Goal: Information Seeking & Learning: Check status

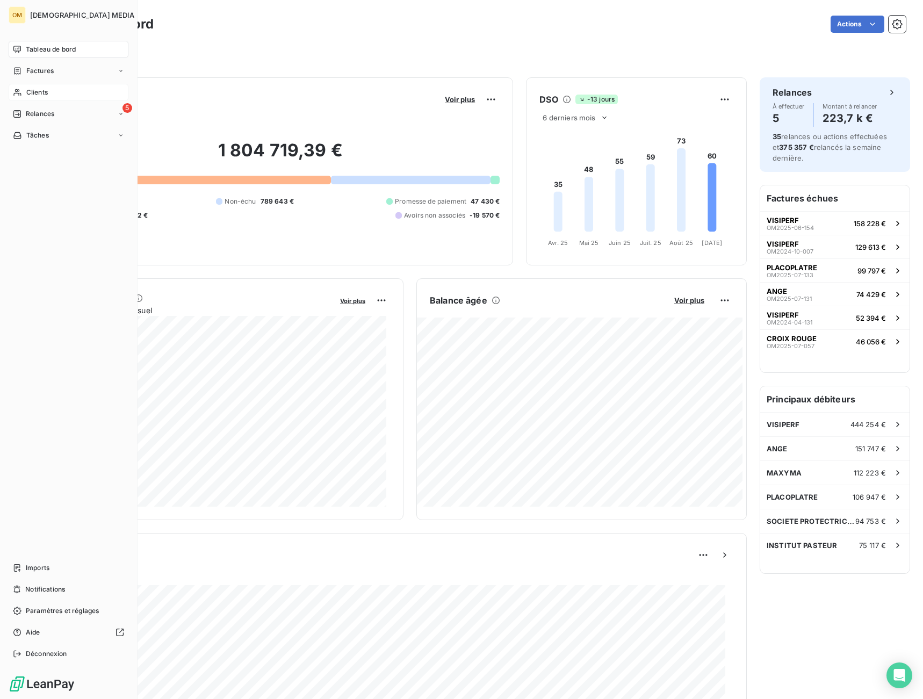
click at [25, 93] on div "Clients" at bounding box center [69, 92] width 120 height 17
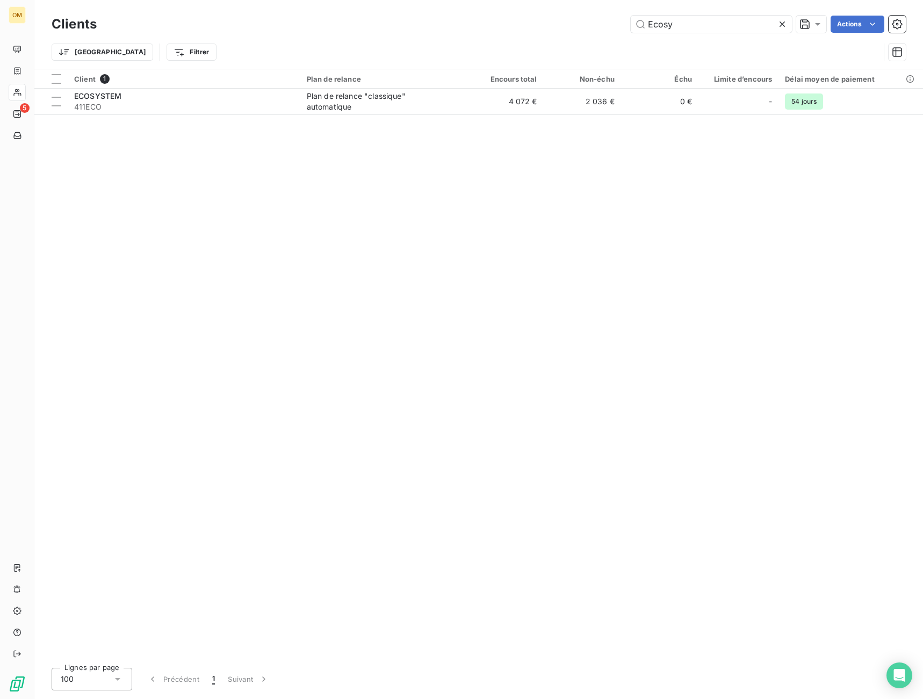
drag, startPoint x: 715, startPoint y: 21, endPoint x: 625, endPoint y: 30, distance: 89.6
click at [627, 30] on div "Ecosy Actions" at bounding box center [508, 24] width 796 height 17
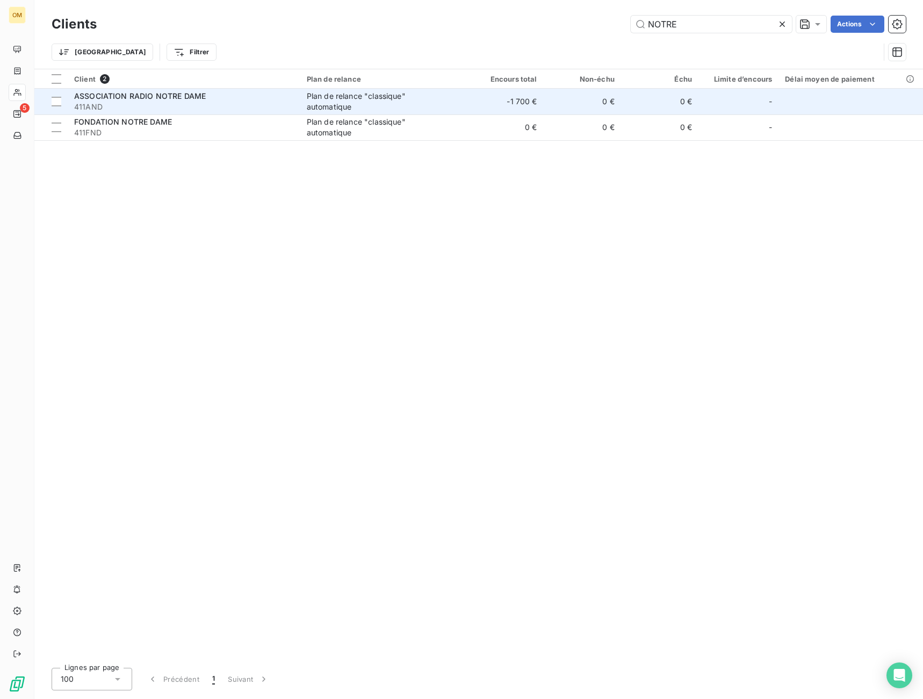
type input "NOTRE"
click at [522, 107] on td "-1 700 €" at bounding box center [504, 102] width 77 height 26
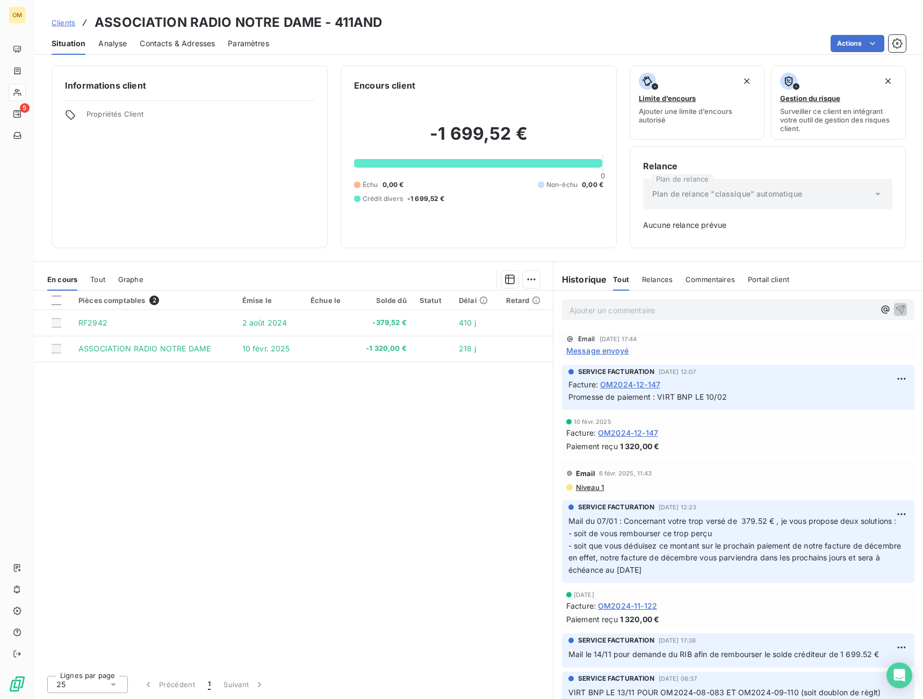
click at [190, 45] on span "Contacts & Adresses" at bounding box center [177, 43] width 75 height 11
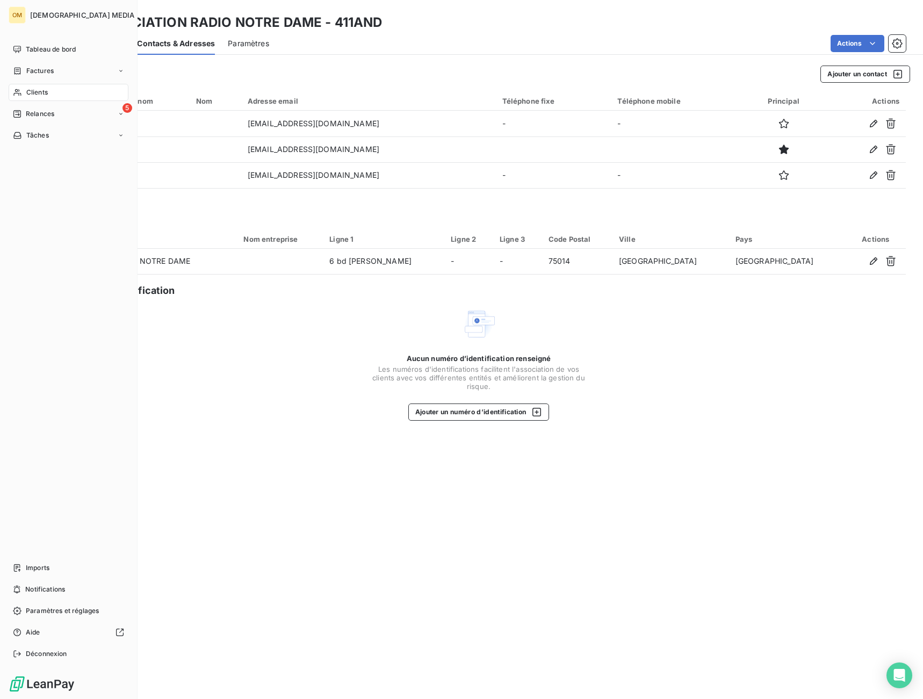
drag, startPoint x: 35, startPoint y: 95, endPoint x: 132, endPoint y: 85, distance: 97.2
click at [36, 95] on span "Clients" at bounding box center [36, 93] width 21 height 10
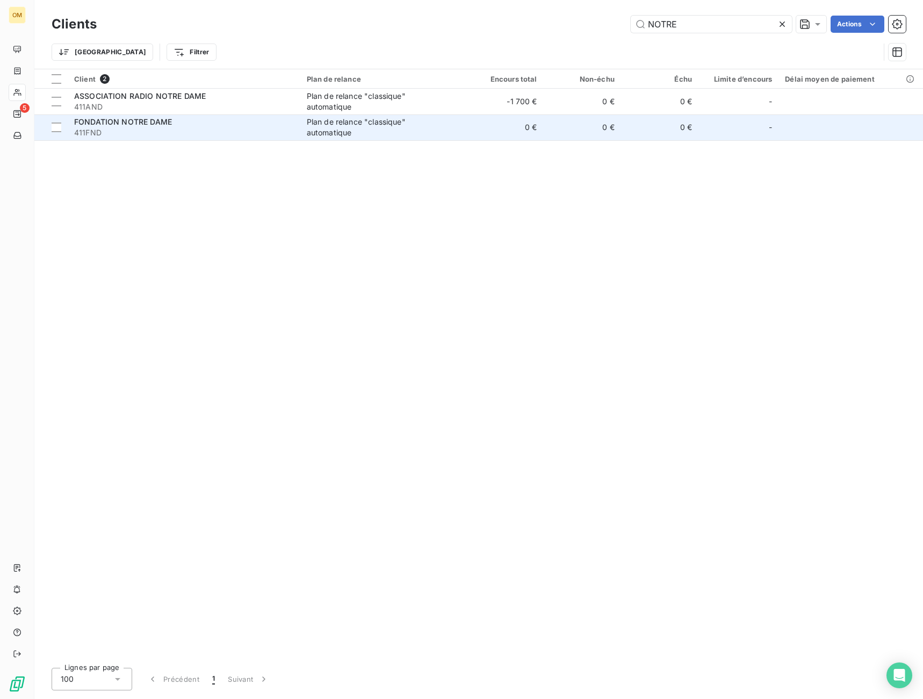
click at [354, 128] on div "Plan de relance "classique" automatique" at bounding box center [374, 127] width 134 height 21
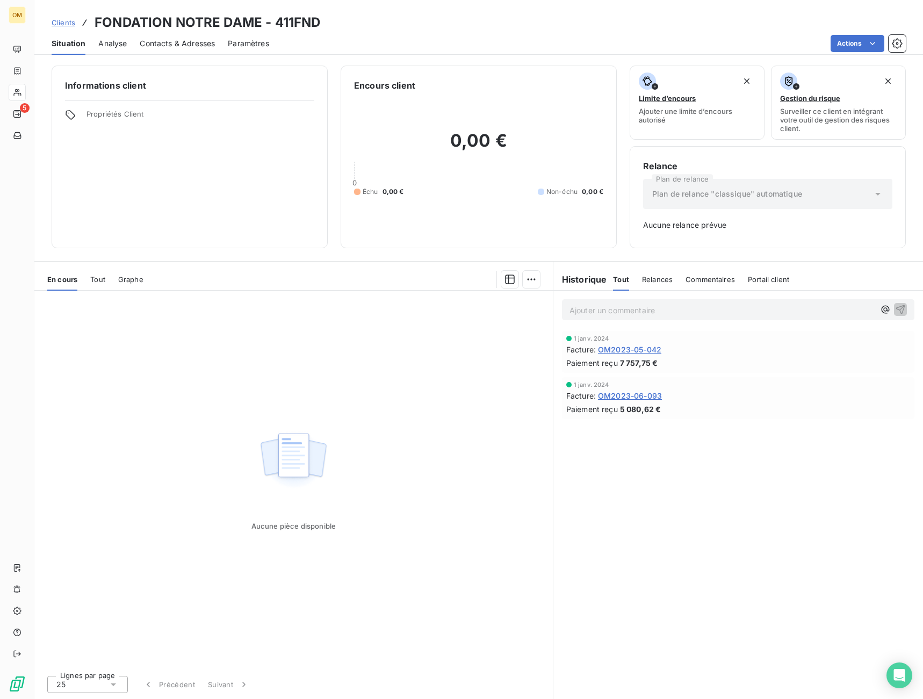
click at [168, 47] on span "Contacts & Adresses" at bounding box center [177, 43] width 75 height 11
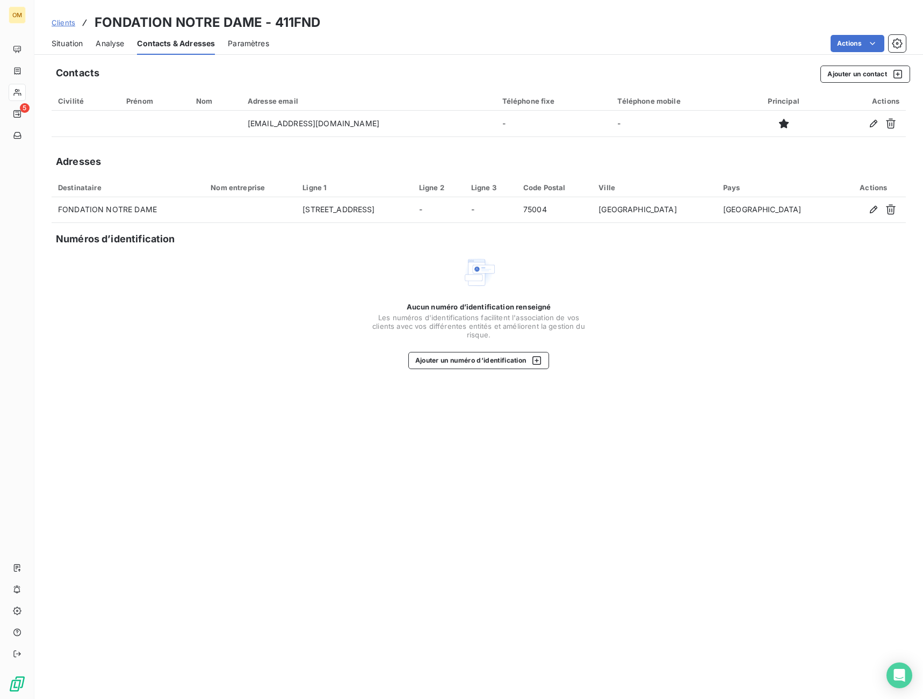
click at [70, 49] on div "Situation" at bounding box center [67, 43] width 31 height 23
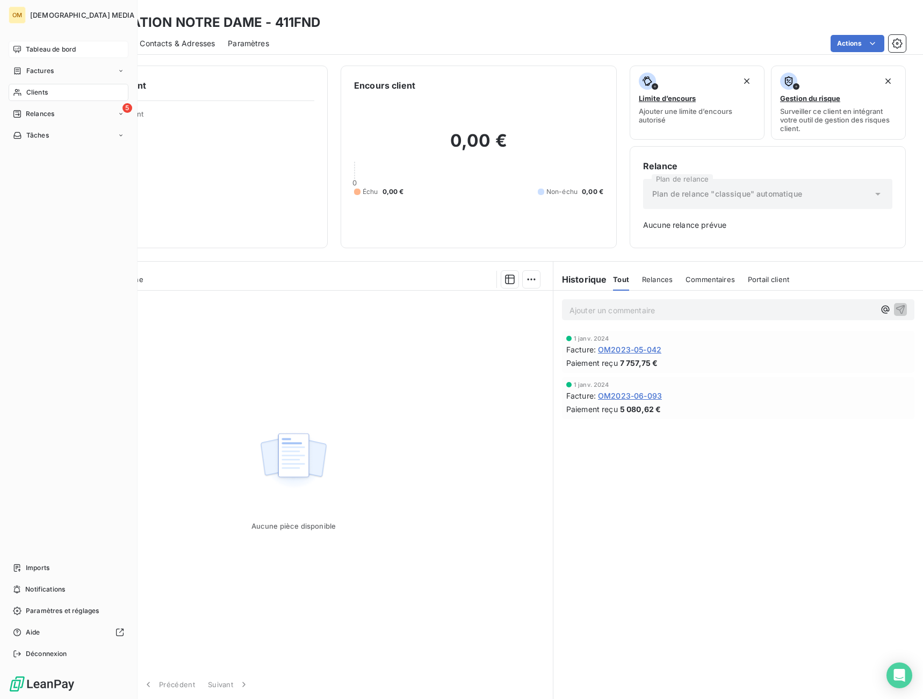
click at [24, 46] on div "Tableau de bord" at bounding box center [69, 49] width 120 height 17
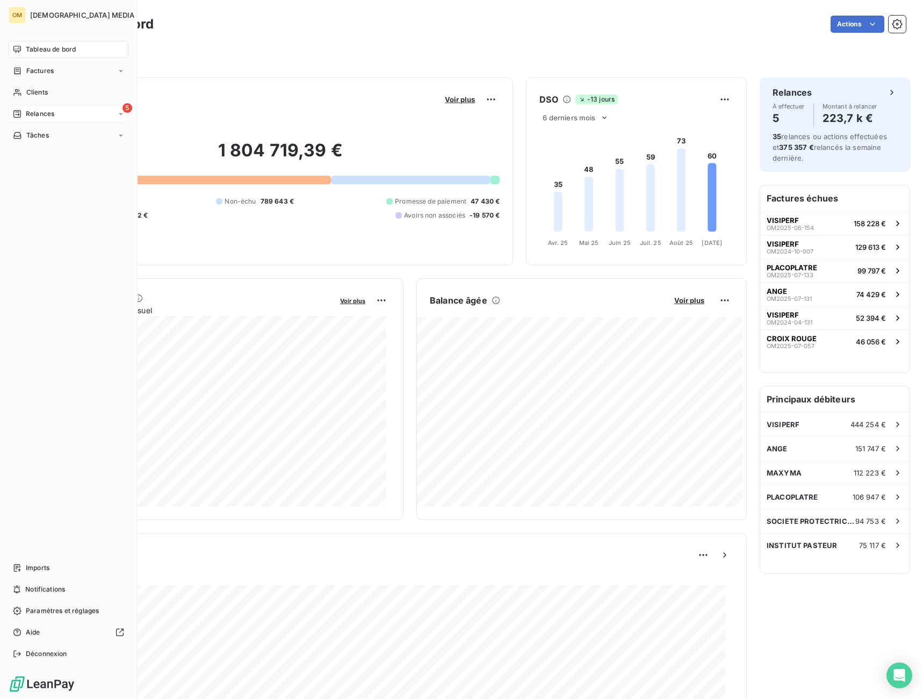
click at [57, 112] on div "5 Relances" at bounding box center [69, 113] width 120 height 17
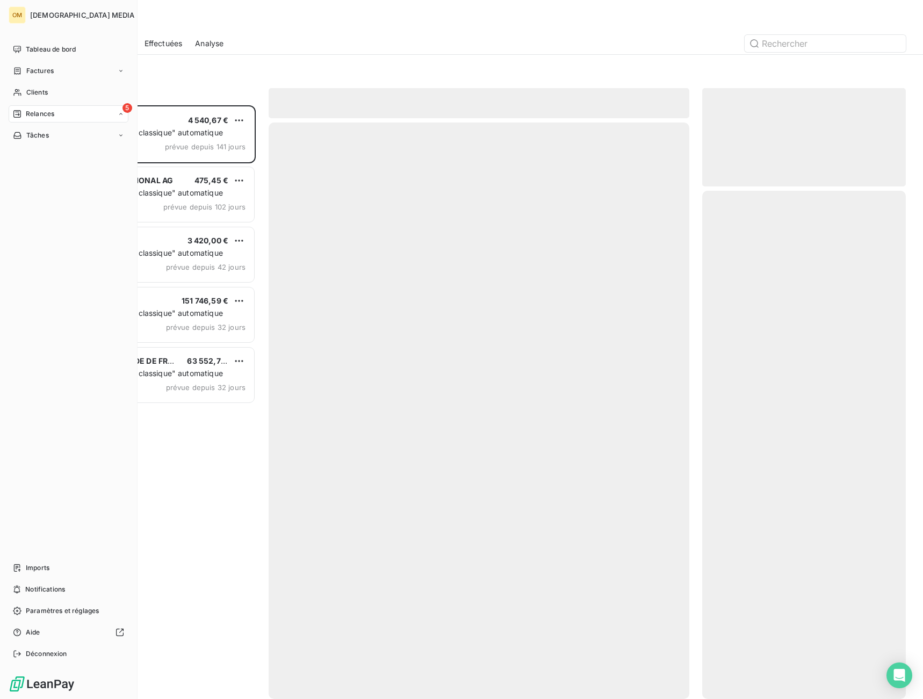
scroll to position [586, 196]
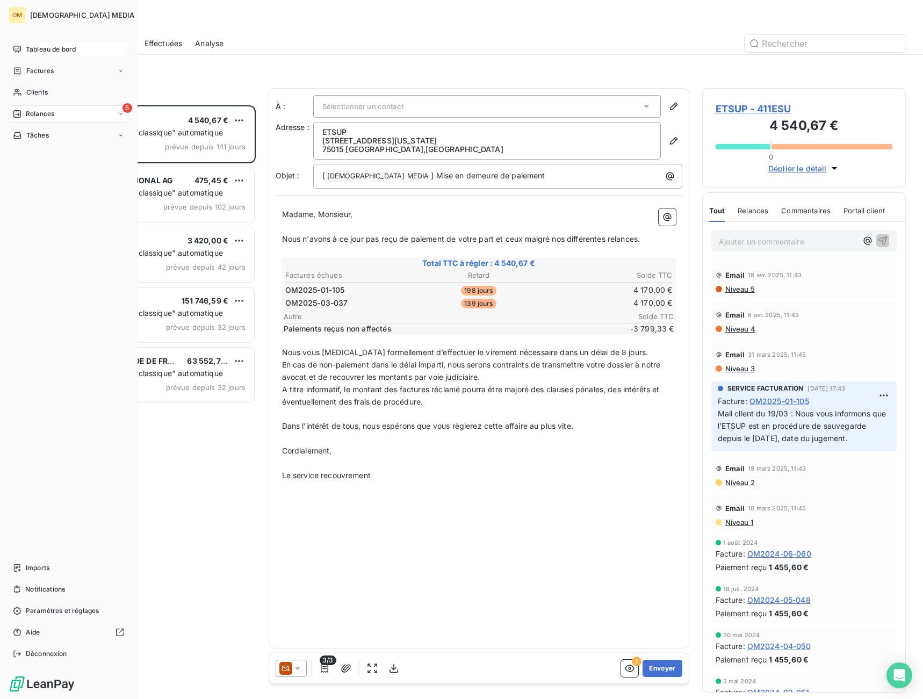
click at [34, 53] on span "Tableau de bord" at bounding box center [51, 50] width 50 height 10
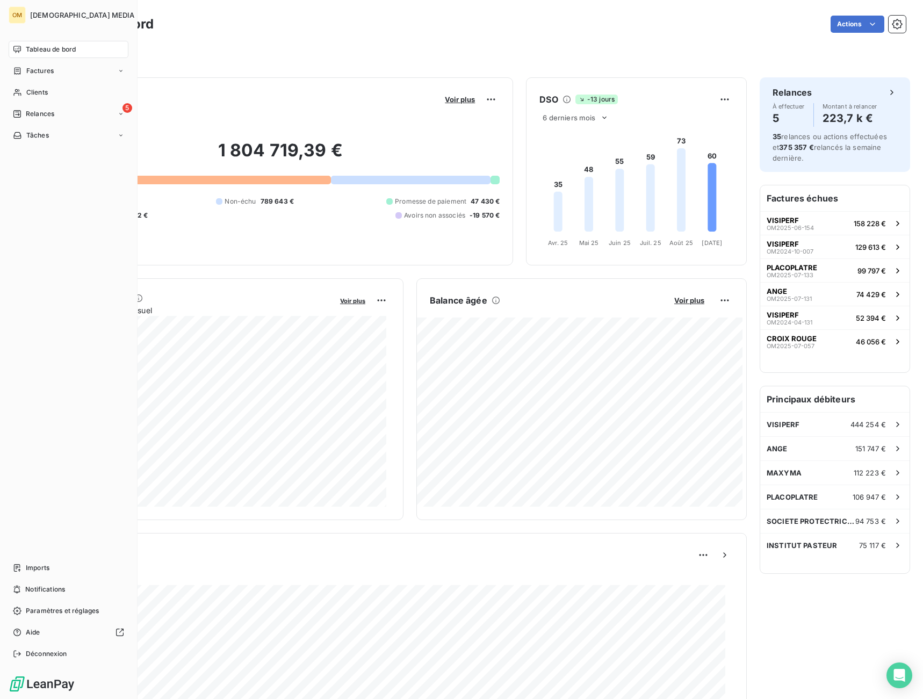
drag, startPoint x: 34, startPoint y: 88, endPoint x: 126, endPoint y: 91, distance: 92.5
click at [37, 91] on span "Clients" at bounding box center [36, 93] width 21 height 10
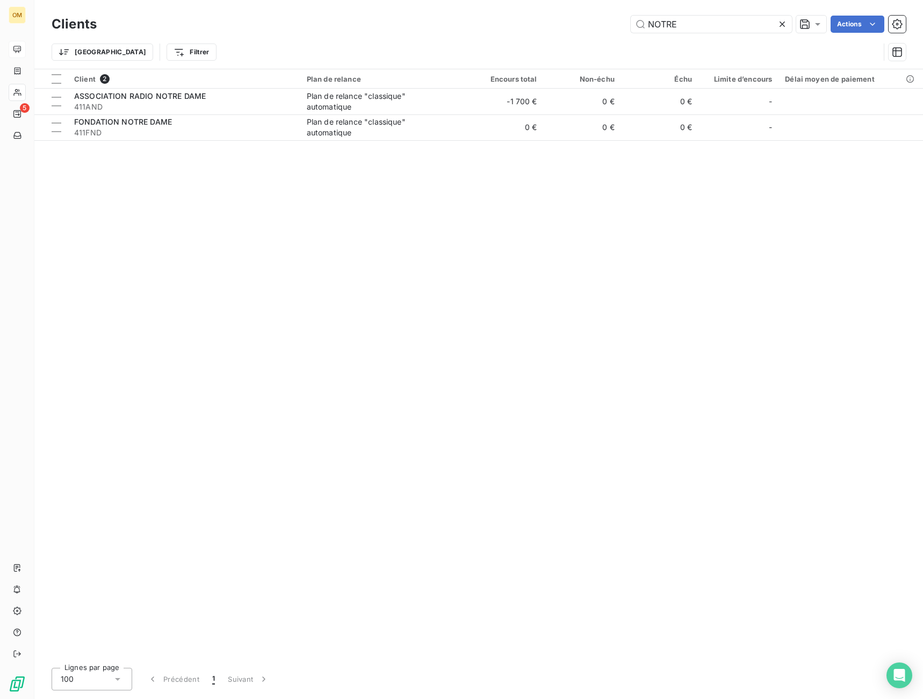
drag, startPoint x: 707, startPoint y: 31, endPoint x: 555, endPoint y: 39, distance: 152.8
click at [555, 40] on div "Clients NOTRE Actions Trier Filtrer" at bounding box center [479, 41] width 854 height 56
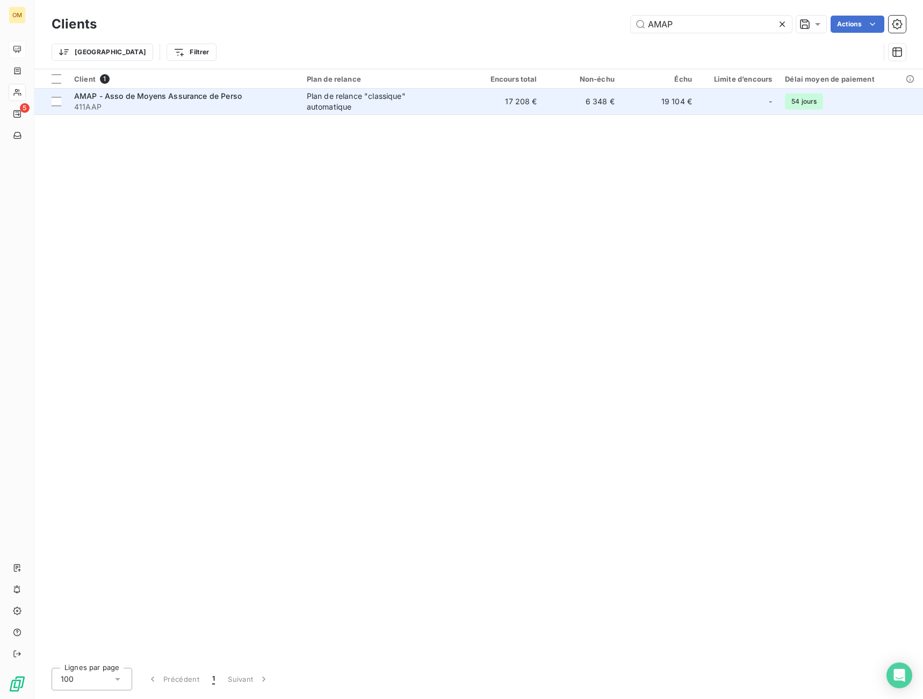
type input "AMAP"
drag, startPoint x: 495, startPoint y: 105, endPoint x: 502, endPoint y: 100, distance: 7.7
click at [498, 105] on td "17 208 €" at bounding box center [504, 102] width 77 height 26
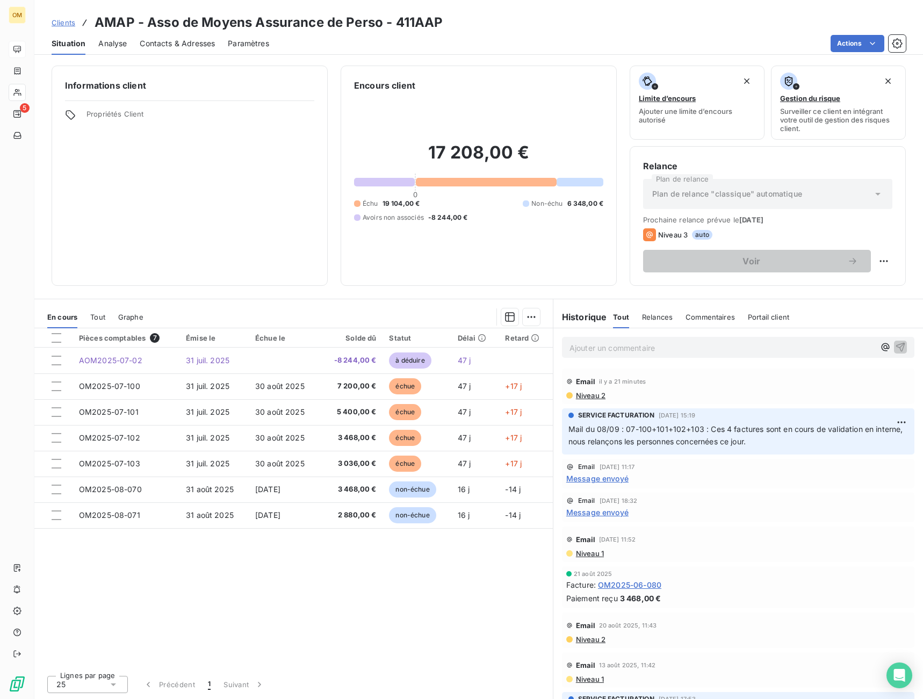
click at [592, 351] on p "Ajouter un commentaire ﻿" at bounding box center [722, 347] width 305 height 13
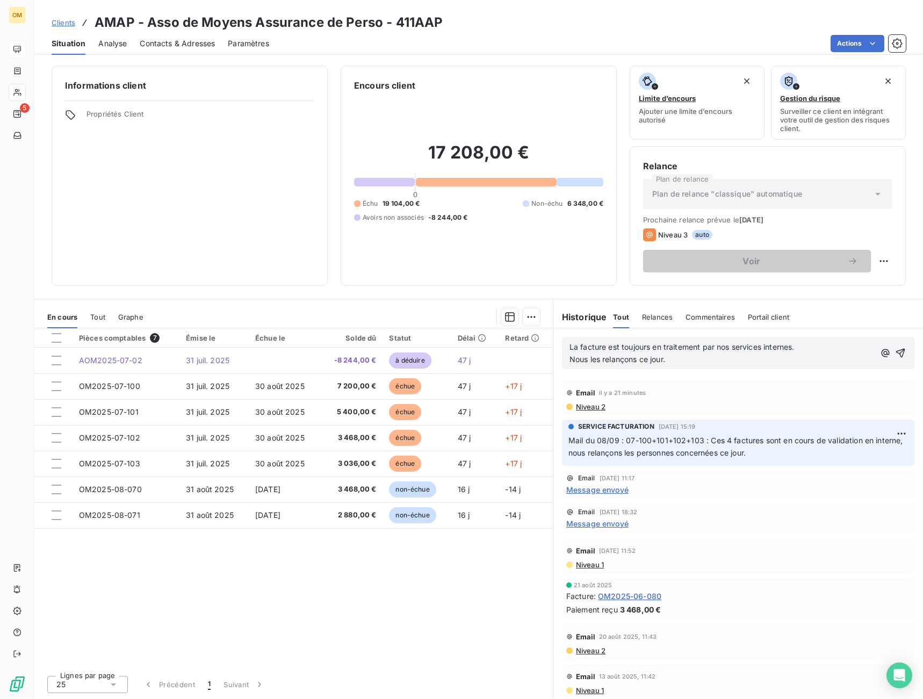
click at [572, 346] on span "La facture est toujours en traitement par nos services internes." at bounding box center [682, 346] width 225 height 9
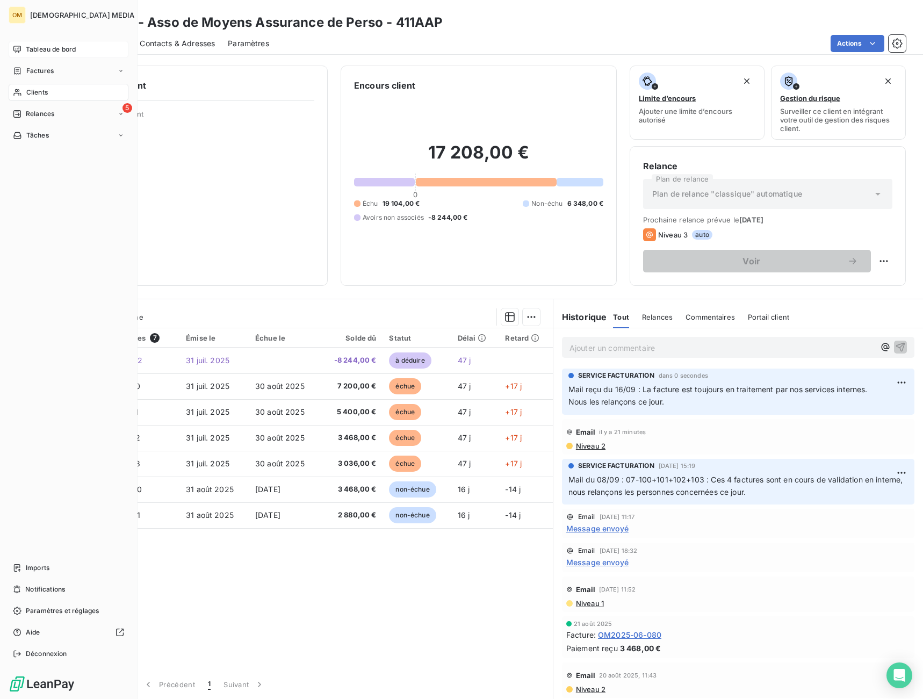
click at [28, 92] on span "Clients" at bounding box center [36, 93] width 21 height 10
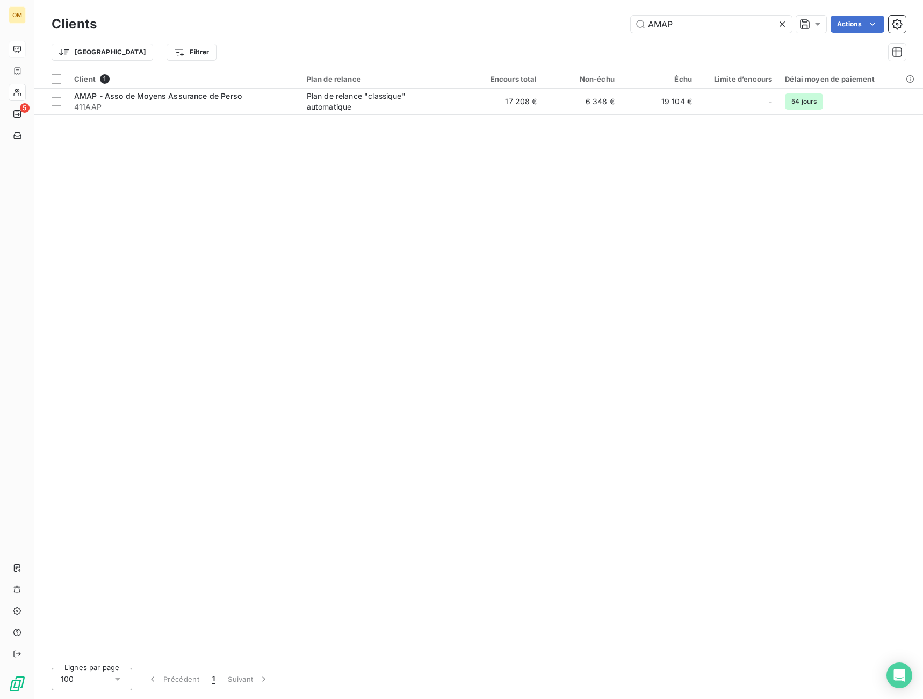
drag, startPoint x: 693, startPoint y: 21, endPoint x: 549, endPoint y: 49, distance: 146.8
click at [551, 49] on div "Clients AMAP Actions Trier Filtrer" at bounding box center [479, 41] width 854 height 56
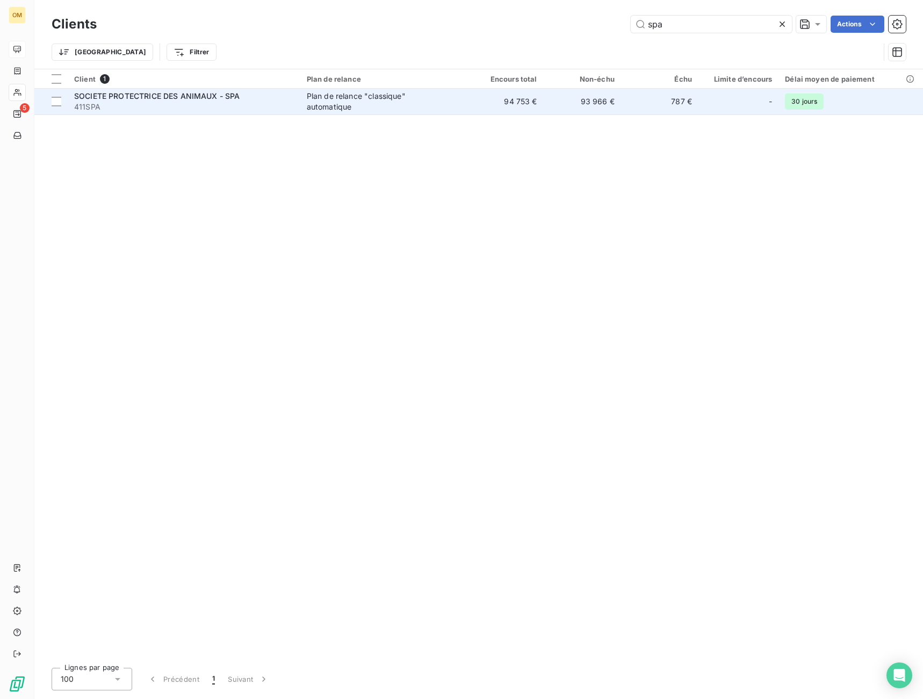
type input "spa"
click at [385, 107] on div "Plan de relance "classique" automatique" at bounding box center [374, 101] width 134 height 21
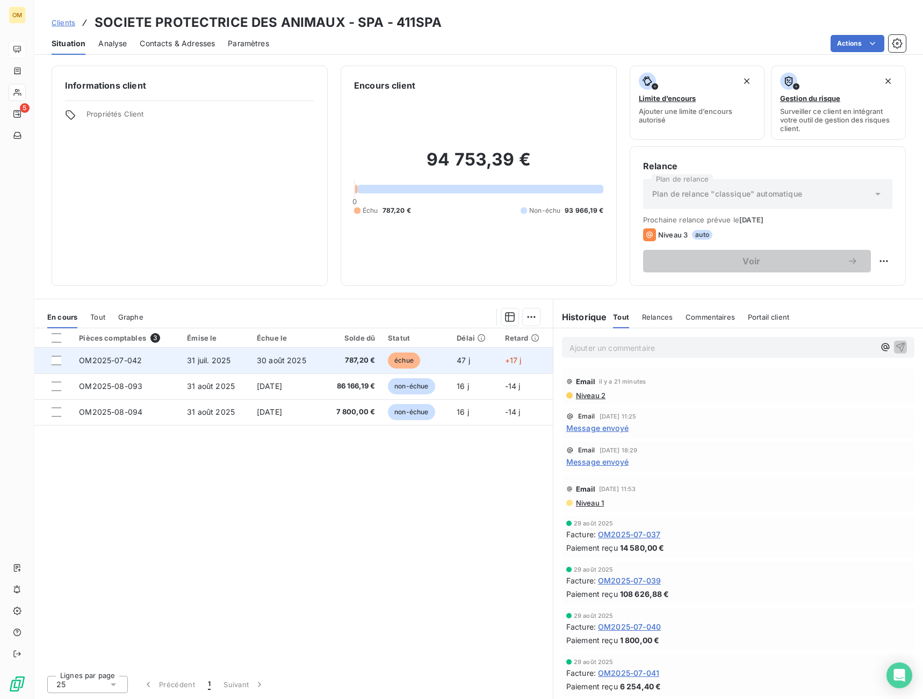
click at [269, 354] on td "30 août 2025" at bounding box center [285, 361] width 71 height 26
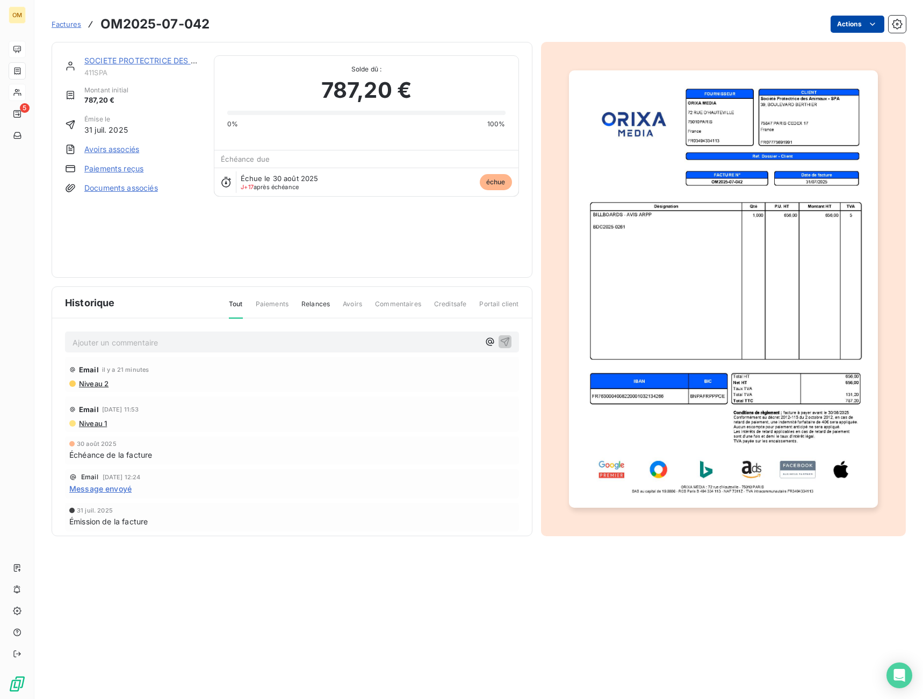
click at [867, 21] on html "OM 5 Factures OM2025-07-042 Actions SOCIETE PROTECTRICE DES ANIMAUX - SPA 411SP…" at bounding box center [461, 349] width 923 height 699
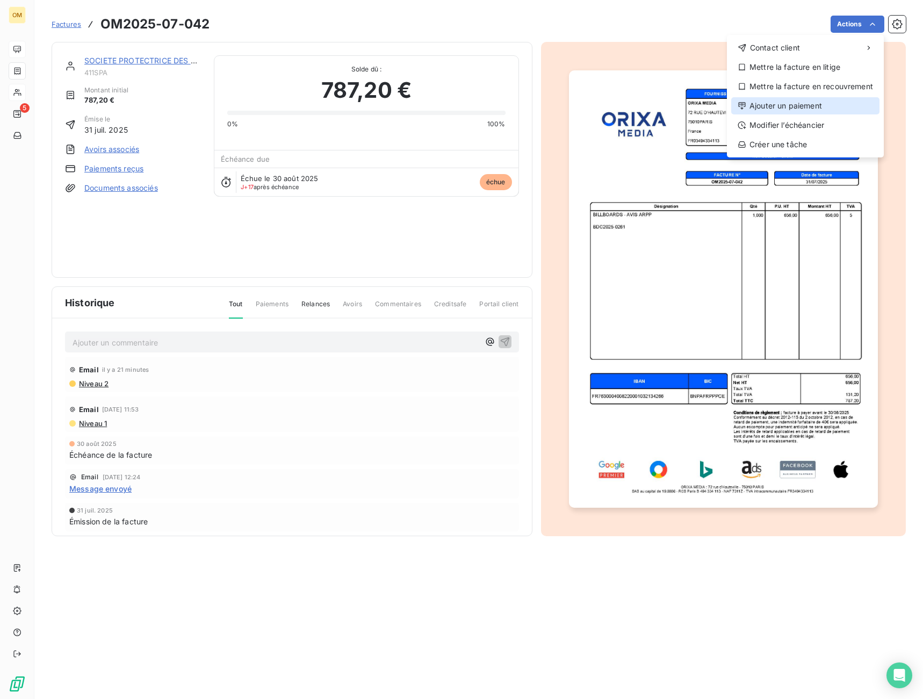
click at [811, 103] on div "Ajouter un paiement" at bounding box center [805, 105] width 148 height 17
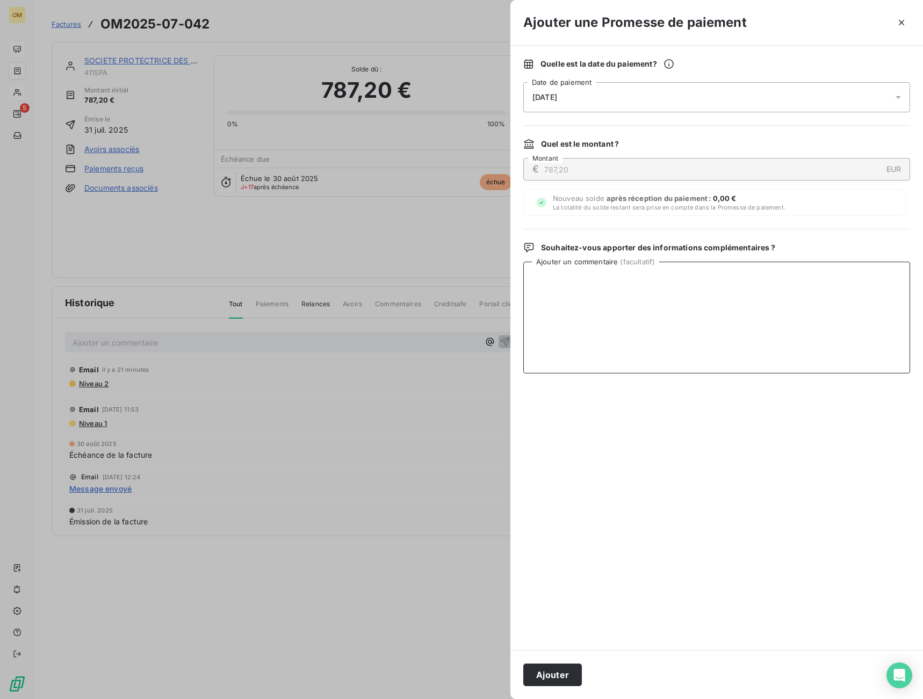
click at [642, 325] on textarea "Ajouter un commentaire ( facultatif )" at bounding box center [716, 318] width 387 height 112
paste textarea "La facture a été transmise le 09/09 à notre pôle comptabilité. Le paiement devr…"
type textarea "La facture a été transmise le 09/09 à notre pôle comptabilité. Le paiement devr…"
drag, startPoint x: 903, startPoint y: 25, endPoint x: 862, endPoint y: 39, distance: 43.8
click at [903, 24] on icon "button" at bounding box center [901, 22] width 5 height 5
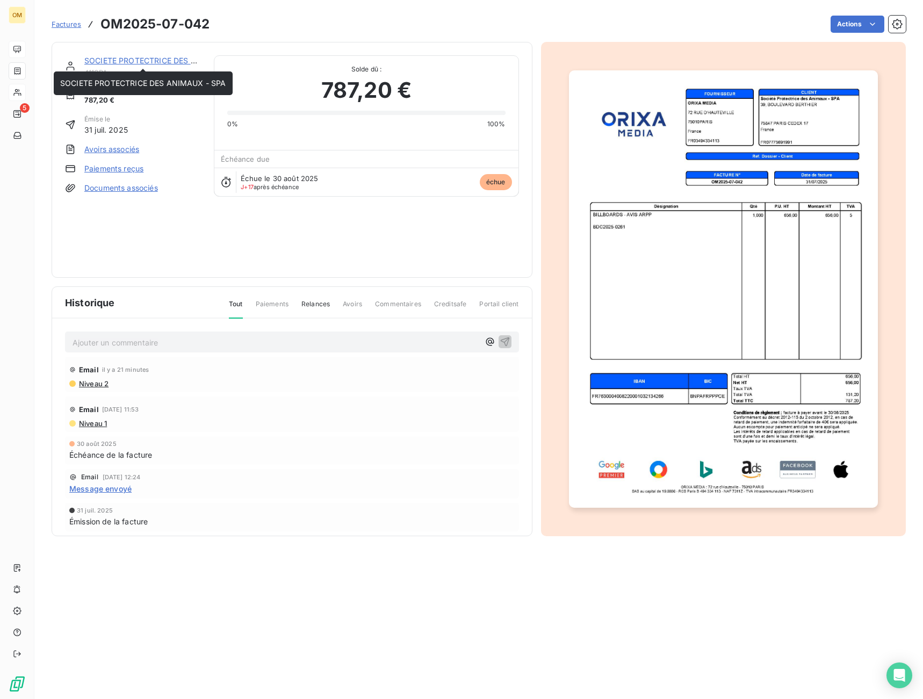
click at [152, 59] on link "SOCIETE PROTECTRICE DES ANIMAUX - SPA" at bounding box center [167, 60] width 166 height 9
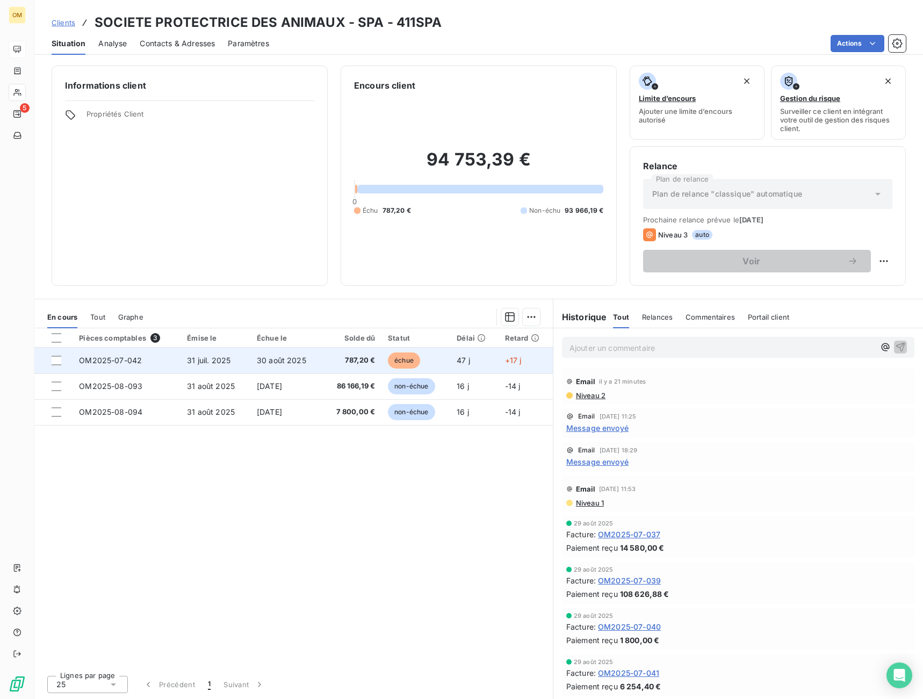
click at [284, 372] on td "30 août 2025" at bounding box center [285, 361] width 71 height 26
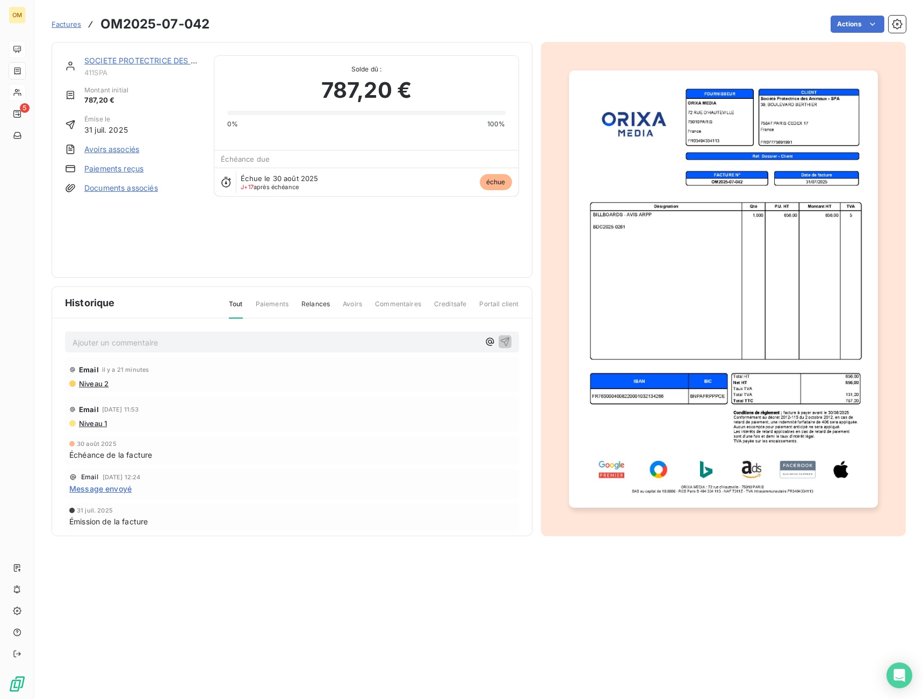
click at [233, 339] on p "Ajouter un commentaire ﻿" at bounding box center [276, 342] width 407 height 13
click at [325, 336] on p "Ajouter un commentaire ﻿" at bounding box center [276, 342] width 407 height 13
click at [324, 337] on p "Ajouter un commentaire ﻿" at bounding box center [276, 342] width 407 height 13
click at [277, 345] on p "Ajouter un commentaire ﻿" at bounding box center [276, 342] width 407 height 13
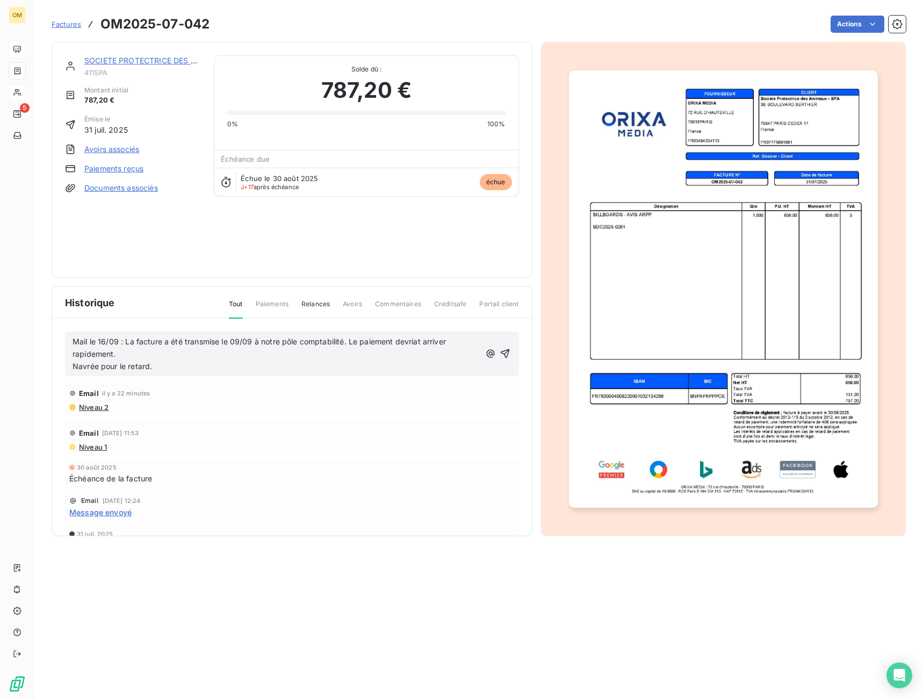
click at [300, 365] on p "Navrée pour le retard." at bounding box center [276, 367] width 407 height 12
drag, startPoint x: 417, startPoint y: 341, endPoint x: 412, endPoint y: 341, distance: 5.4
click at [412, 341] on span "Mail le 16/09 : La facture a été transmise le 09/09 à notre pôle comptabilité. …" at bounding box center [261, 347] width 376 height 21
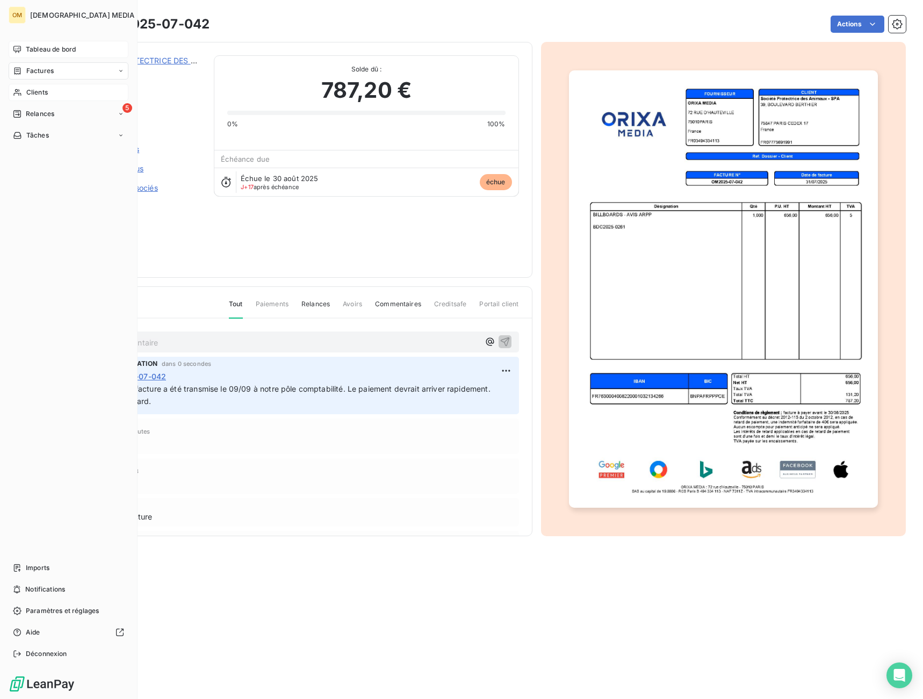
click at [32, 49] on span "Tableau de bord" at bounding box center [51, 50] width 50 height 10
